Goal: Transaction & Acquisition: Purchase product/service

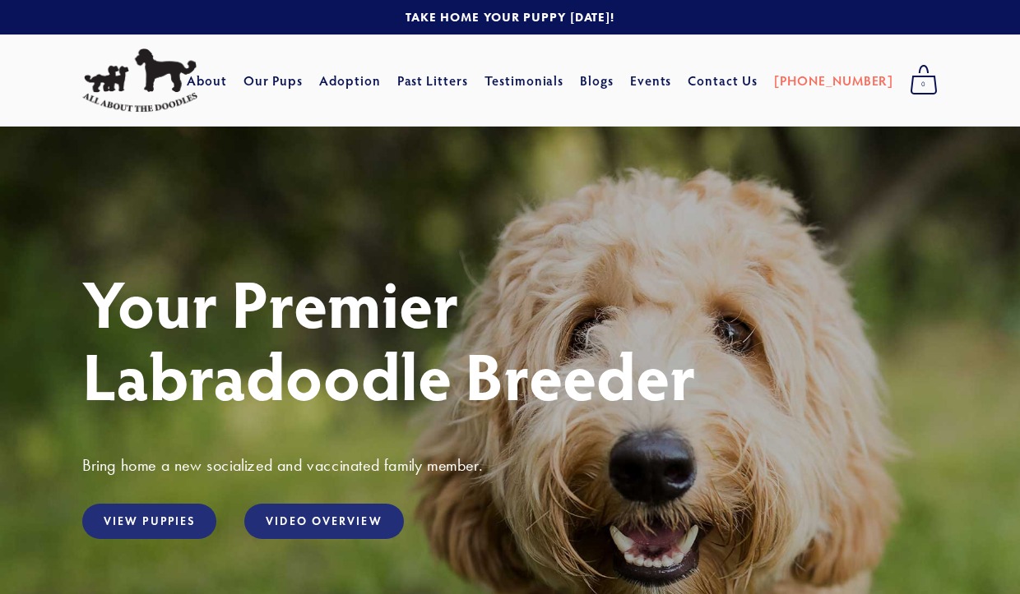
click at [178, 522] on link "View Puppies" at bounding box center [149, 521] width 134 height 35
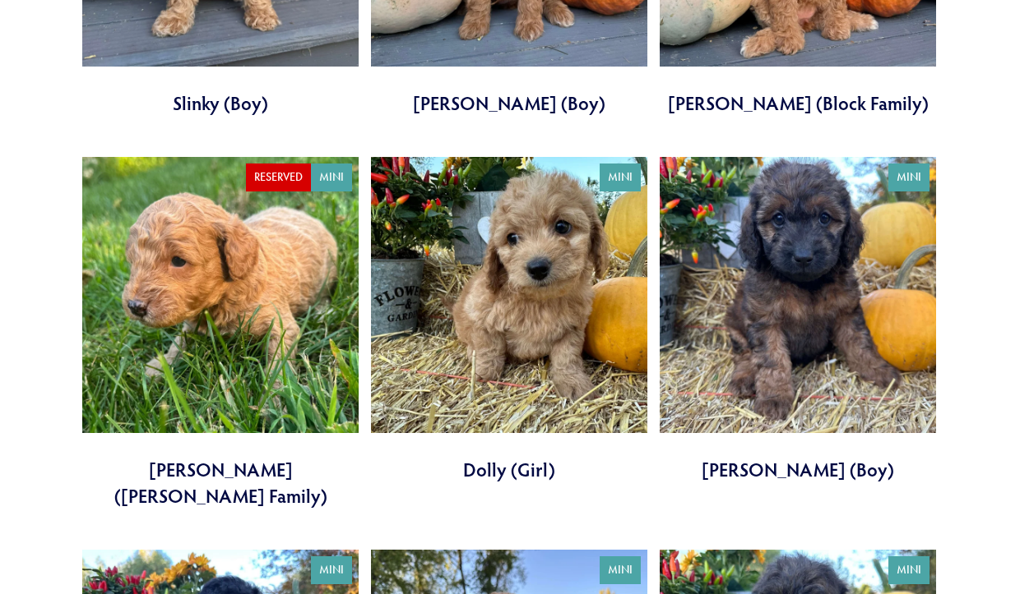
scroll to position [2377, 0]
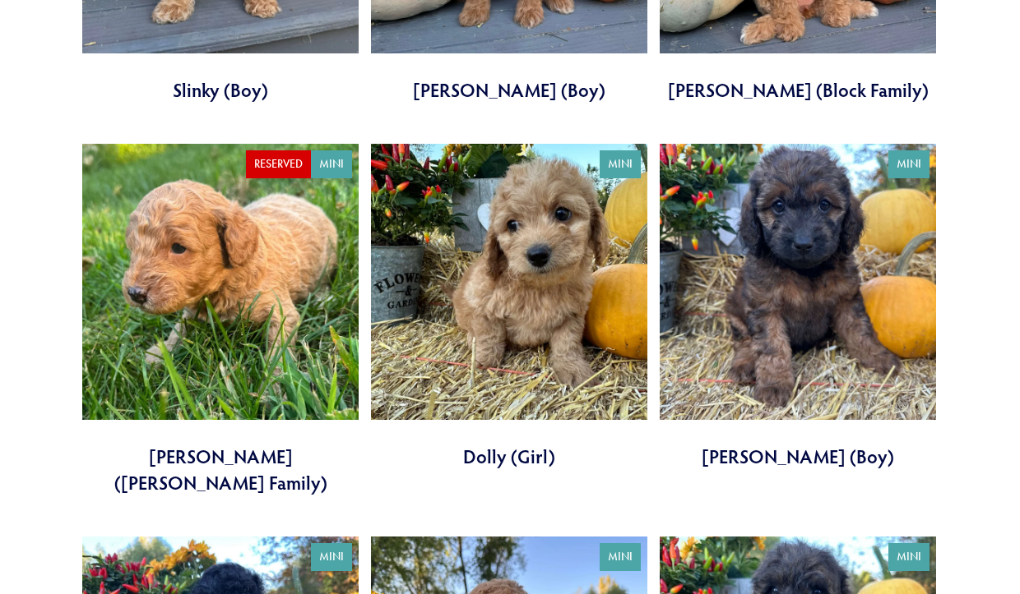
click at [515, 271] on link at bounding box center [509, 307] width 276 height 326
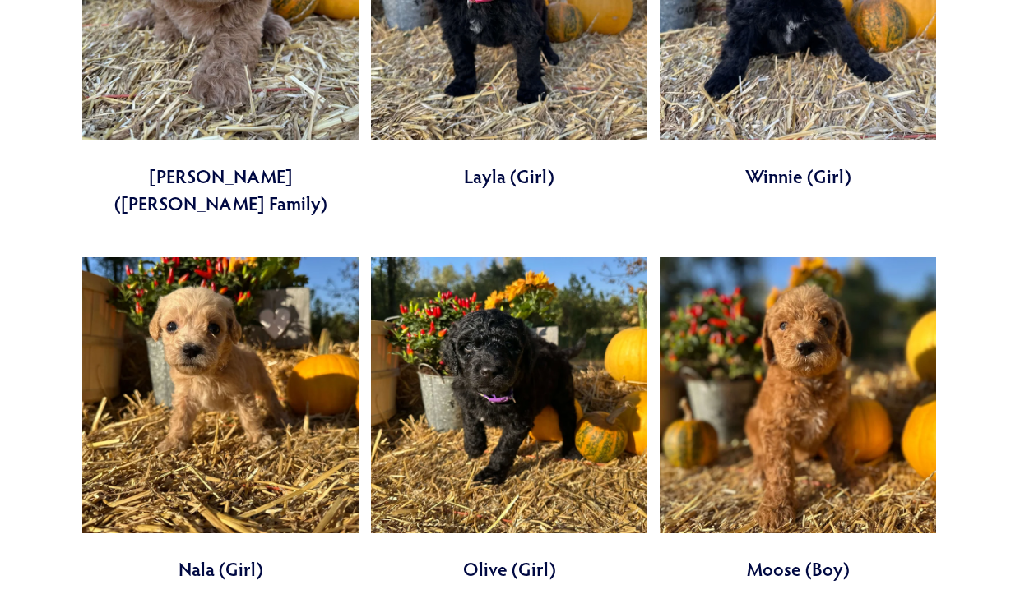
scroll to position [3420, 0]
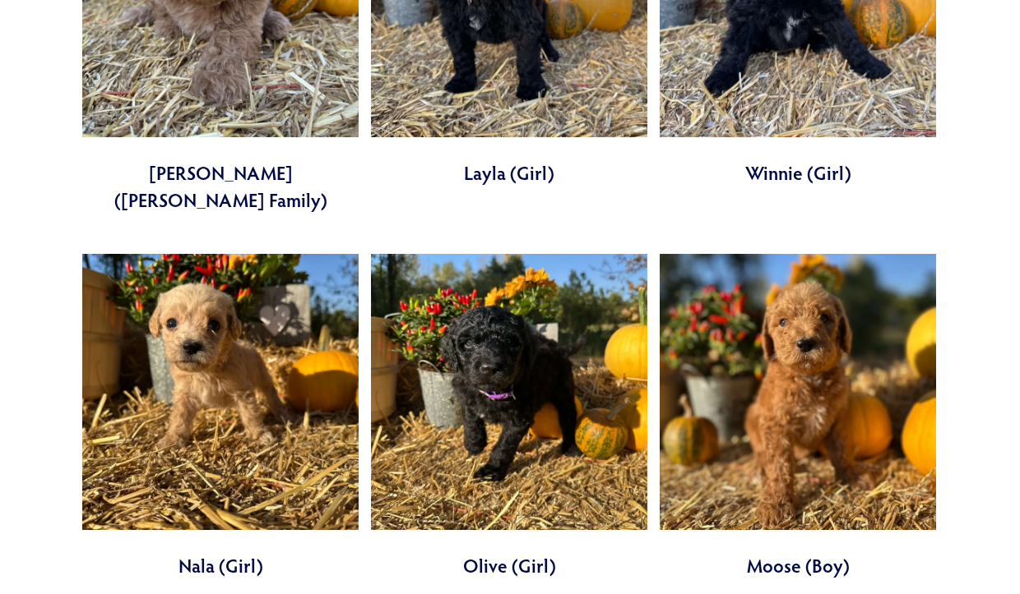
click at [214, 261] on link at bounding box center [220, 417] width 276 height 326
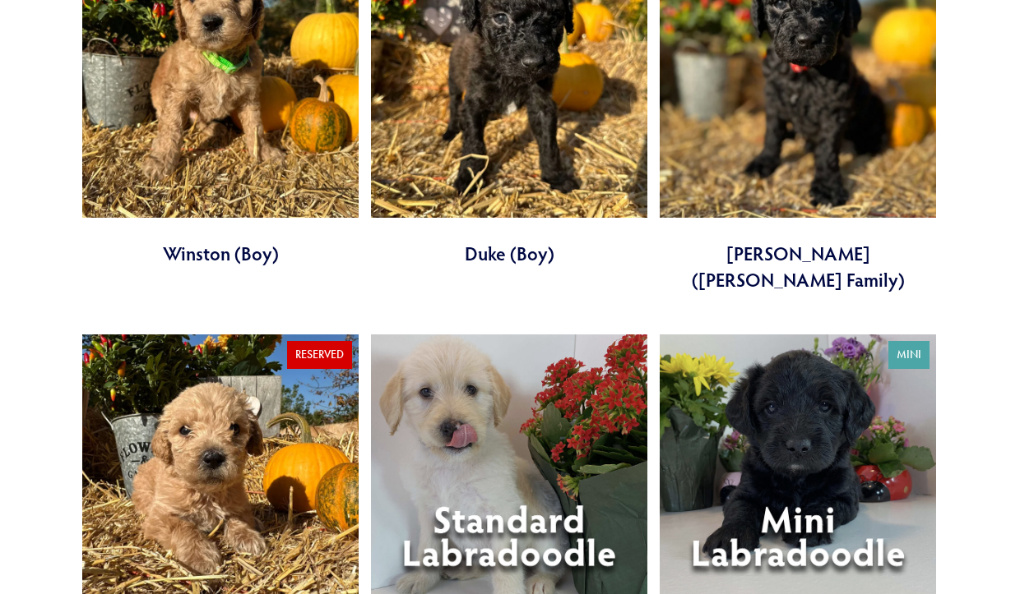
scroll to position [4105, 0]
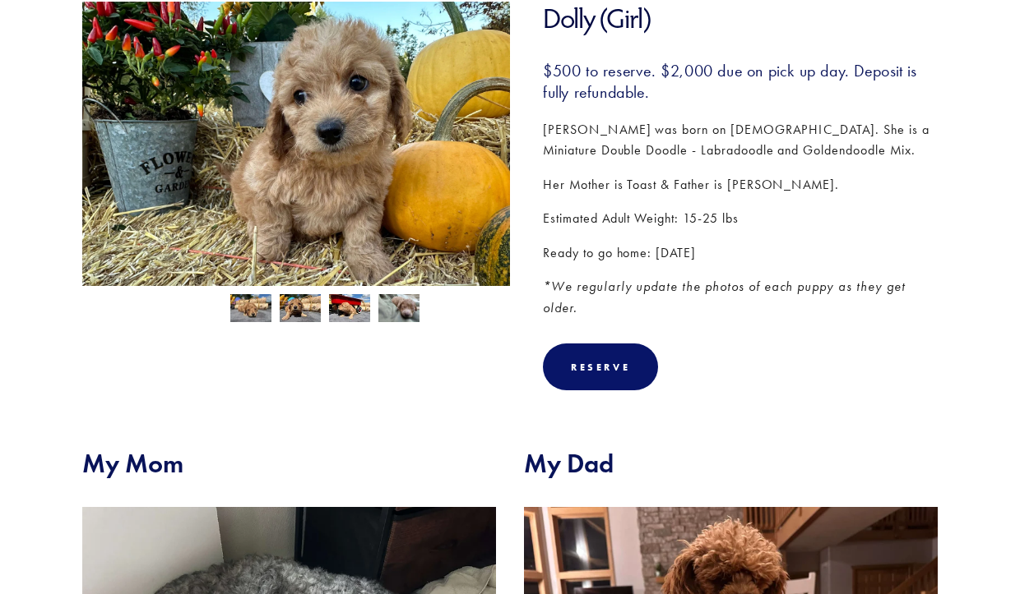
scroll to position [281, 0]
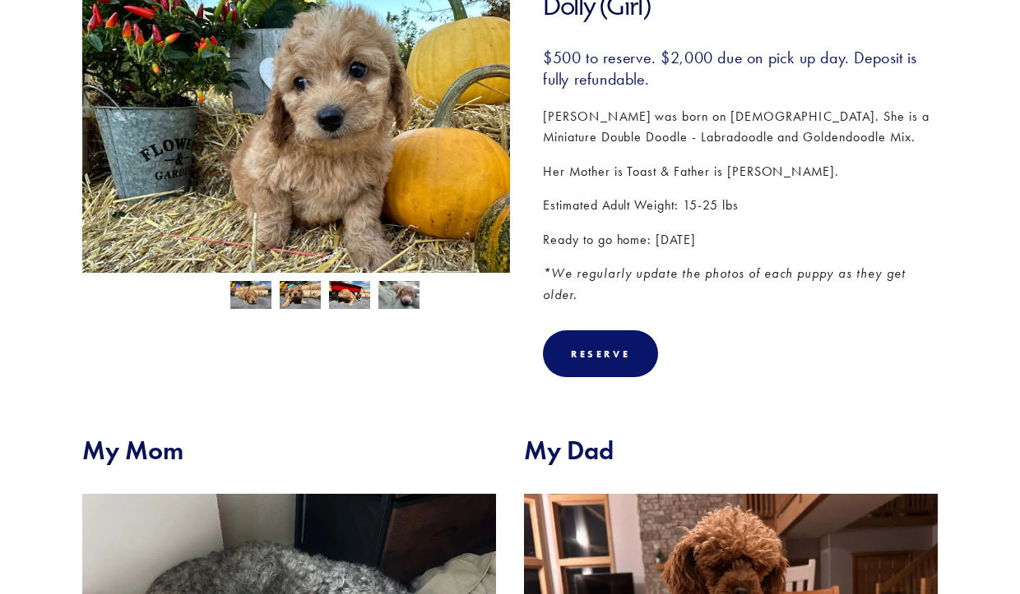
click at [359, 294] on img at bounding box center [349, 296] width 41 height 31
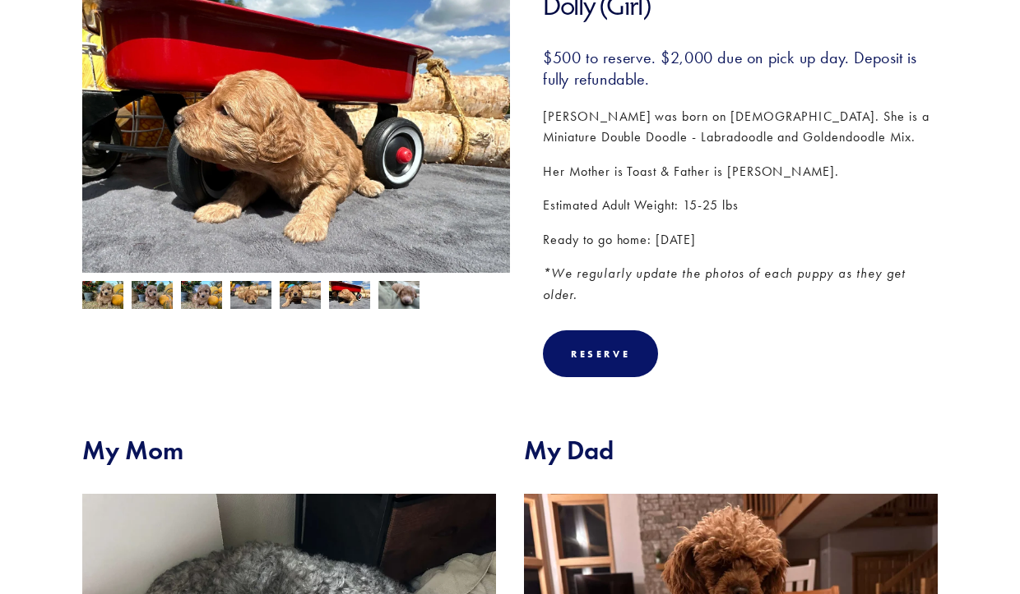
click at [407, 294] on img at bounding box center [398, 295] width 41 height 31
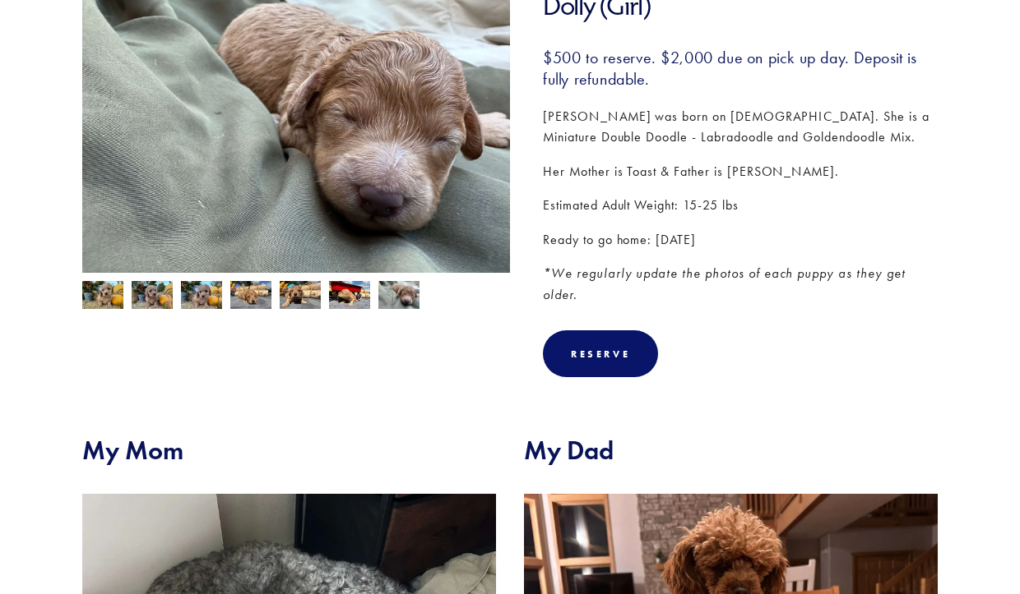
click at [252, 299] on img at bounding box center [250, 295] width 41 height 31
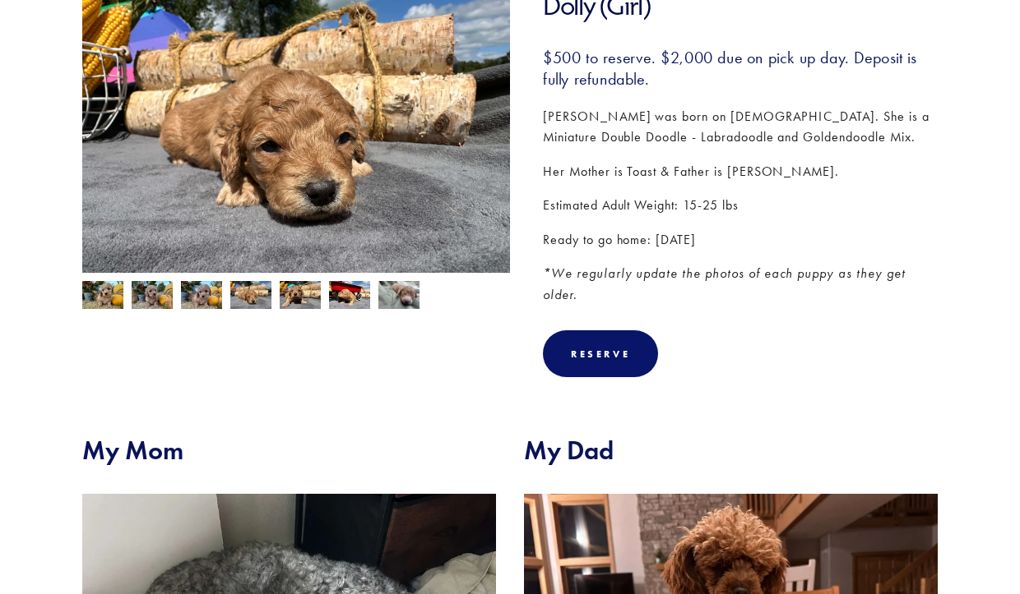
click at [201, 292] on img at bounding box center [201, 296] width 41 height 31
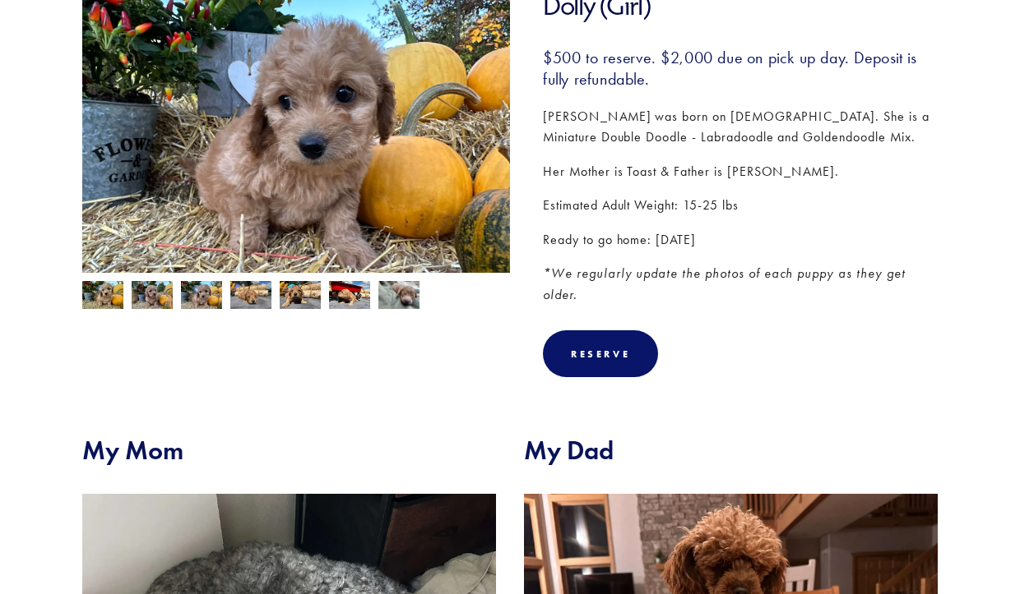
click at [153, 293] on img at bounding box center [152, 296] width 41 height 31
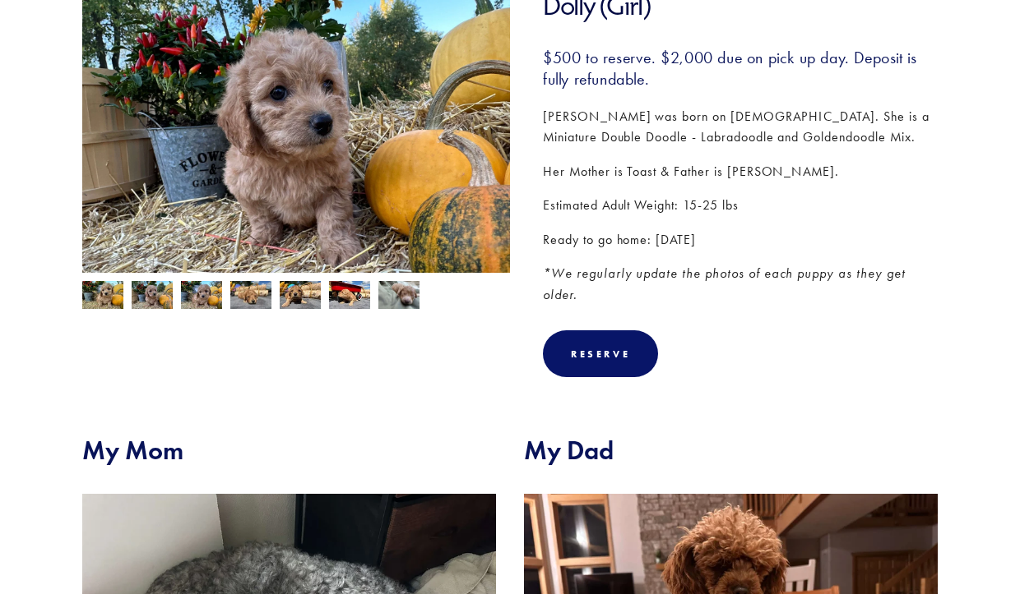
click at [101, 289] on img at bounding box center [102, 296] width 41 height 31
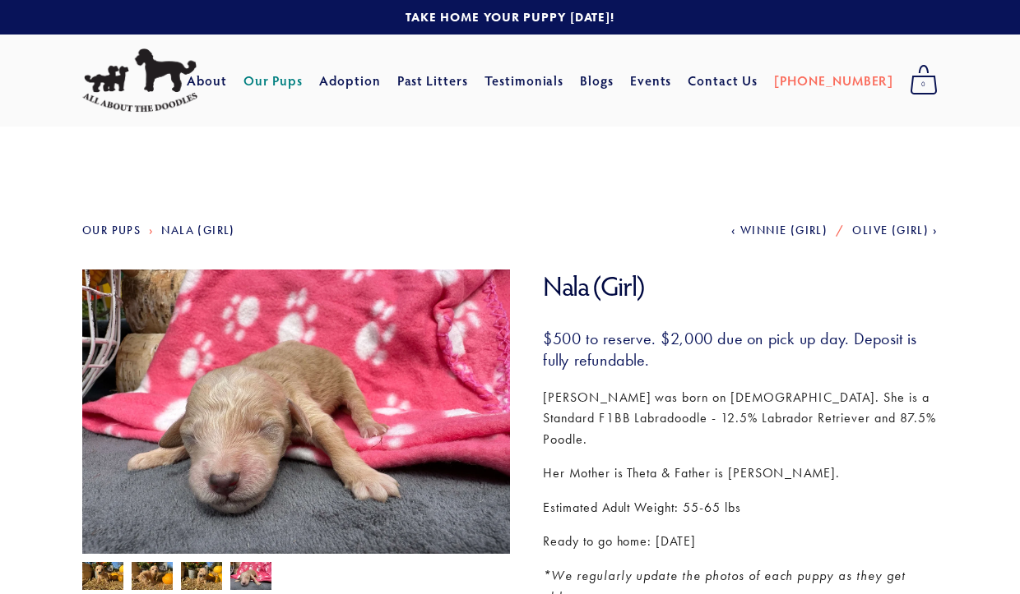
click at [232, 284] on img at bounding box center [296, 425] width 428 height 321
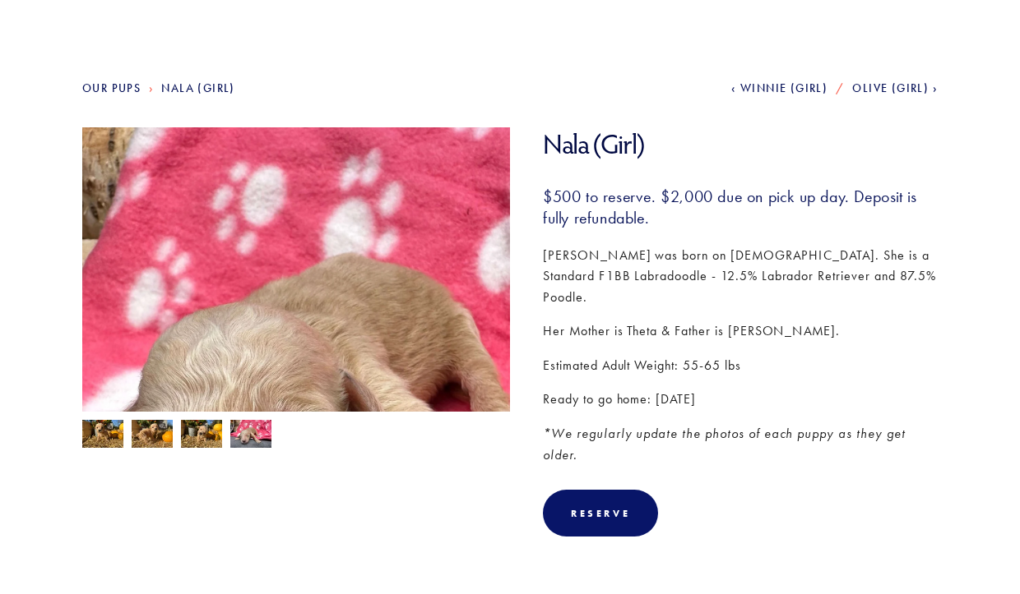
scroll to position [143, 0]
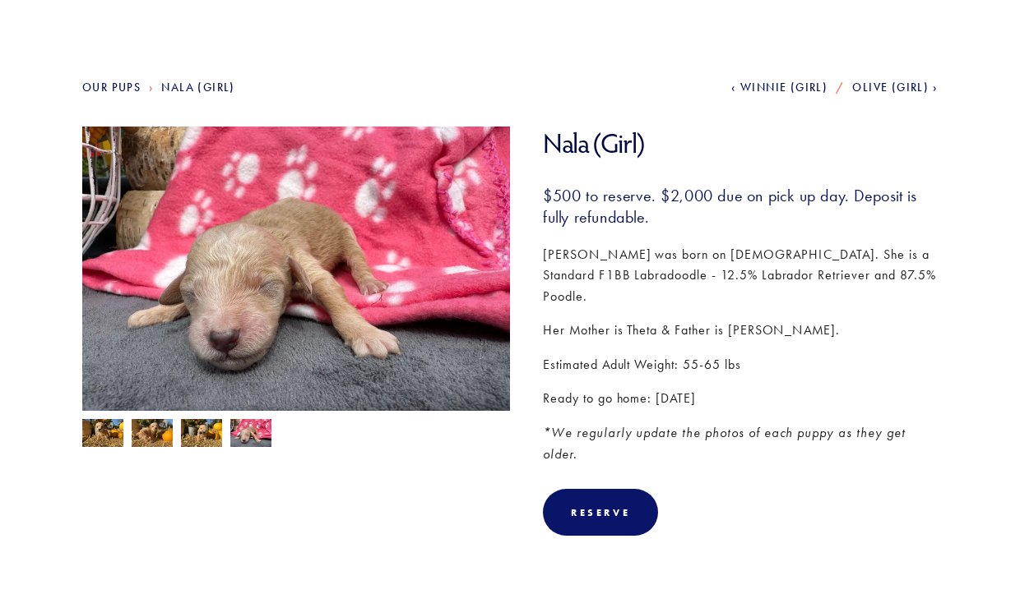
click at [151, 438] on img at bounding box center [152, 434] width 41 height 31
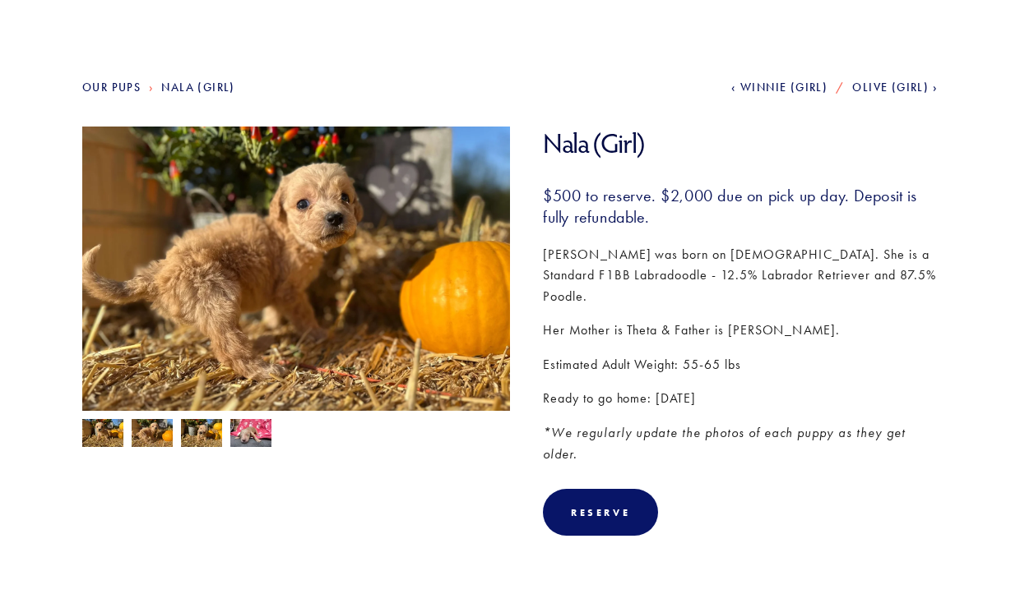
click at [104, 433] on img at bounding box center [102, 434] width 41 height 31
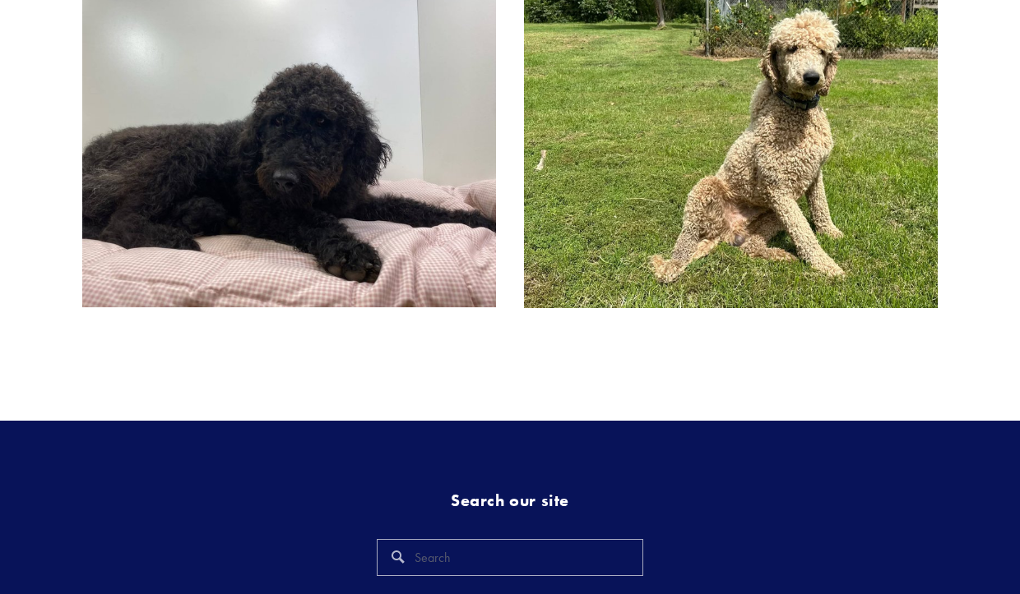
scroll to position [807, 0]
